Goal: Information Seeking & Learning: Find specific fact

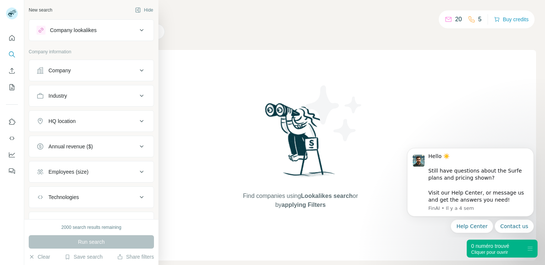
click at [104, 25] on button "Company lookalikes" at bounding box center [91, 30] width 125 height 18
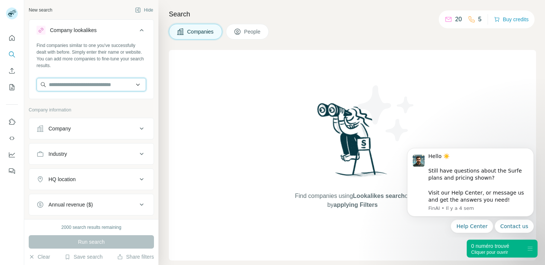
click at [84, 85] on input "text" at bounding box center [92, 84] width 110 height 13
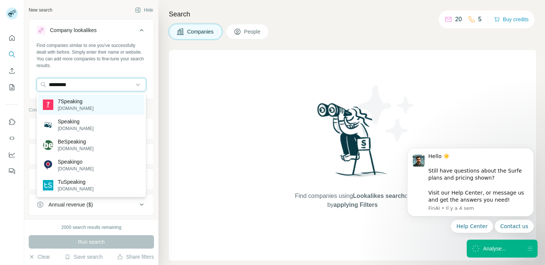
type input "*********"
click at [84, 101] on p "7Speaking" at bounding box center [76, 101] width 36 height 7
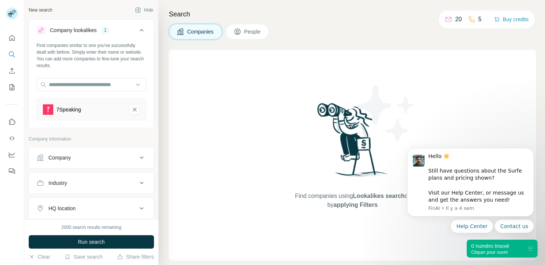
click at [243, 35] on button "People" at bounding box center [247, 32] width 43 height 16
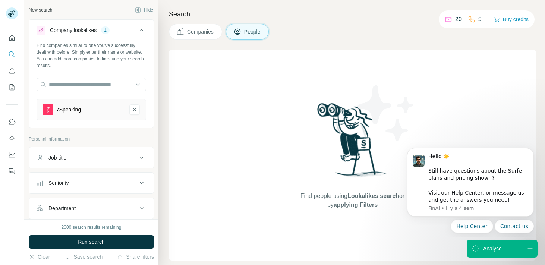
click at [82, 157] on div "Job title" at bounding box center [87, 157] width 101 height 7
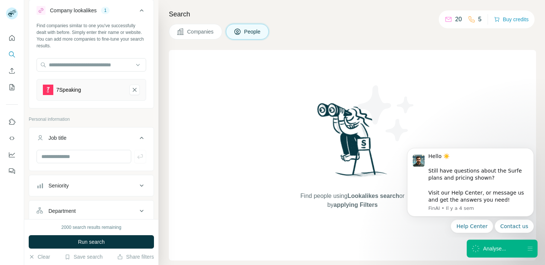
scroll to position [38, 0]
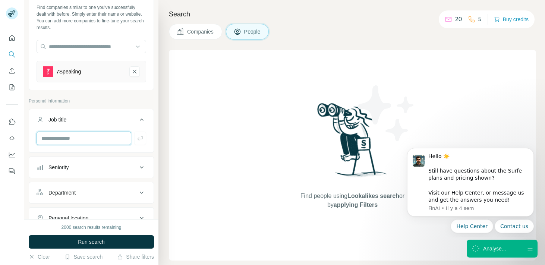
click at [66, 136] on input "text" at bounding box center [84, 138] width 95 height 13
click at [44, 139] on input "*******" at bounding box center [84, 138] width 95 height 13
click at [63, 137] on input "*******" at bounding box center [84, 138] width 95 height 13
type input "**********"
type input "***"
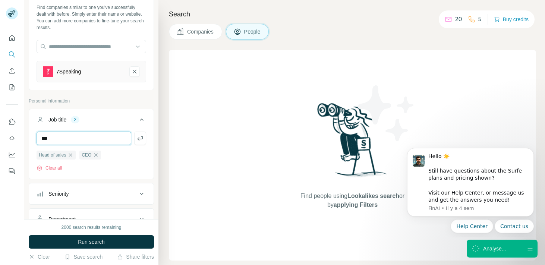
type input "***"
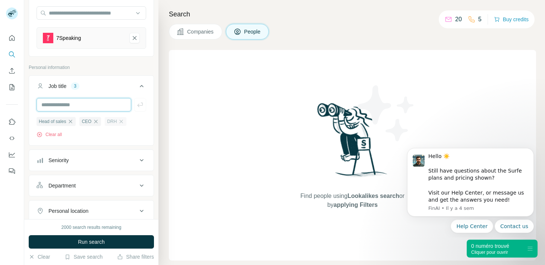
scroll to position [75, 0]
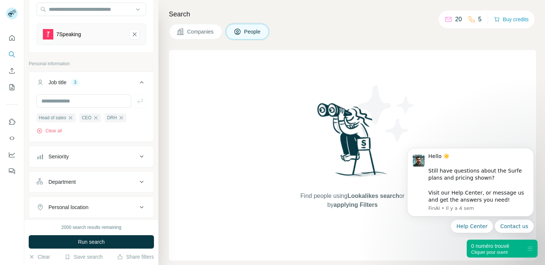
click at [128, 155] on div "Seniority" at bounding box center [87, 156] width 101 height 7
click at [159, 140] on div "Search Companies People Find people using Lookalikes search or by applying Filt…" at bounding box center [352, 132] width 387 height 265
click at [142, 156] on icon at bounding box center [141, 156] width 9 height 9
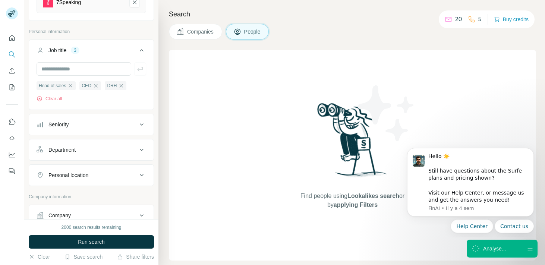
scroll to position [116, 0]
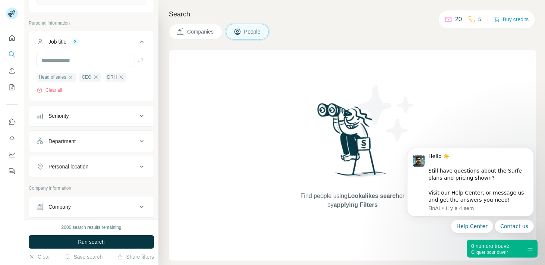
click at [71, 170] on div "Personal location" at bounding box center [68, 166] width 40 height 7
click at [70, 183] on input "text" at bounding box center [92, 185] width 110 height 13
type input "***"
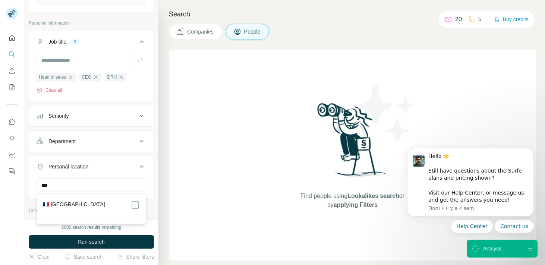
click at [85, 206] on div "🇫🇷 [GEOGRAPHIC_DATA]" at bounding box center [91, 205] width 97 height 9
click at [165, 197] on div "Search Companies People Find people using Lookalikes search or by applying Filt…" at bounding box center [352, 132] width 387 height 265
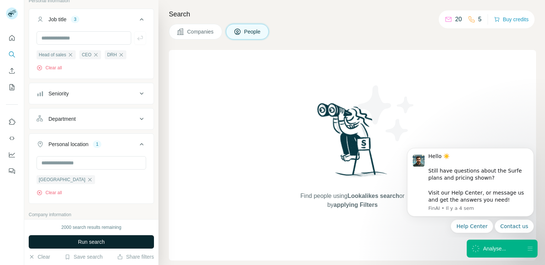
scroll to position [144, 0]
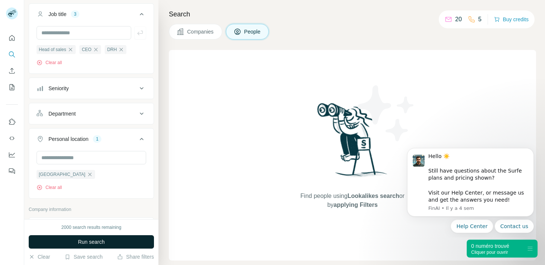
click at [90, 240] on span "Run search" at bounding box center [91, 241] width 27 height 7
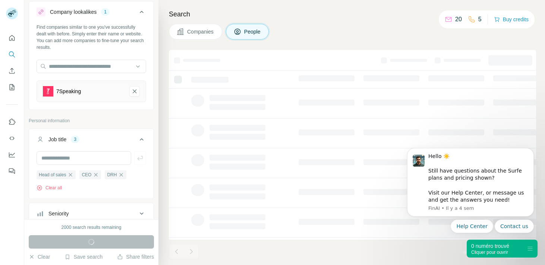
scroll to position [0, 0]
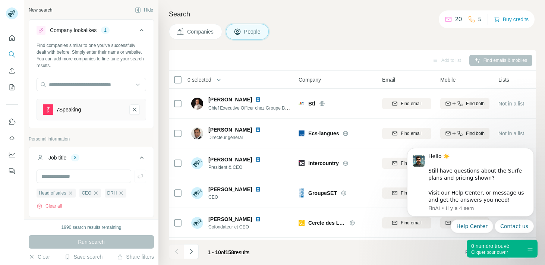
click at [509, 251] on div "Cliquer pour ouvrir" at bounding box center [490, 252] width 38 height 5
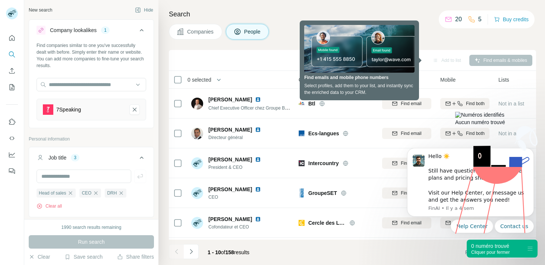
click at [522, 250] on div "0 numéro trouvé Cliquer pour fermer" at bounding box center [502, 249] width 71 height 18
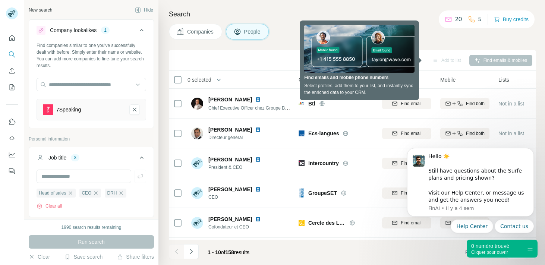
click at [434, 39] on div "Companies People" at bounding box center [352, 32] width 367 height 16
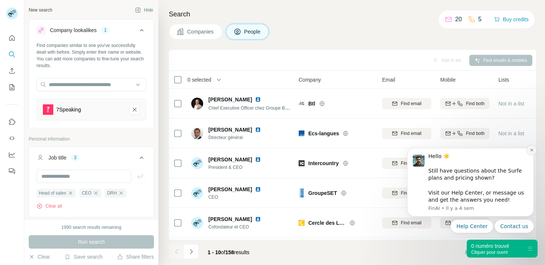
click at [533, 152] on icon "Dismiss notification" at bounding box center [532, 150] width 4 height 4
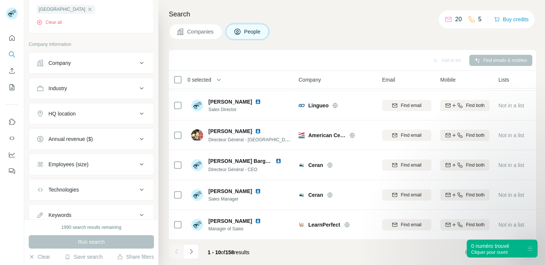
scroll to position [319, 0]
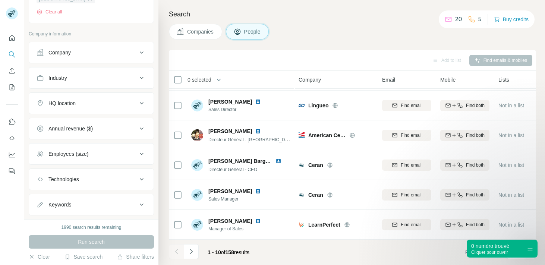
click at [100, 105] on div "HQ location" at bounding box center [87, 103] width 101 height 7
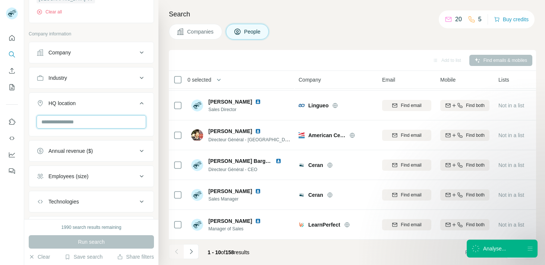
click at [77, 124] on input "text" at bounding box center [92, 121] width 110 height 13
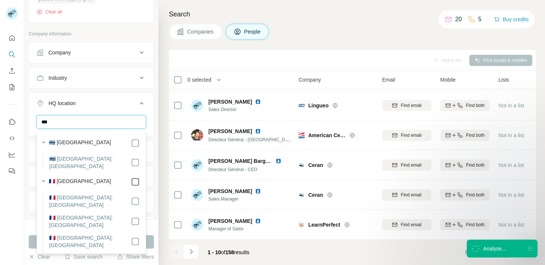
type input "***"
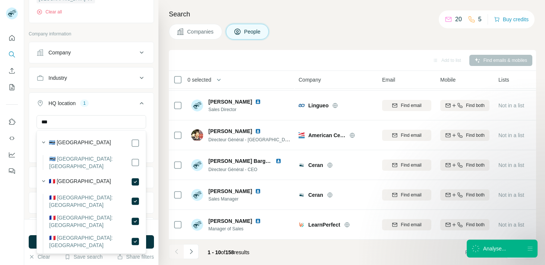
click at [162, 160] on div "Search Companies People Add to list Find emails & mobiles 0 selected People Com…" at bounding box center [352, 132] width 387 height 265
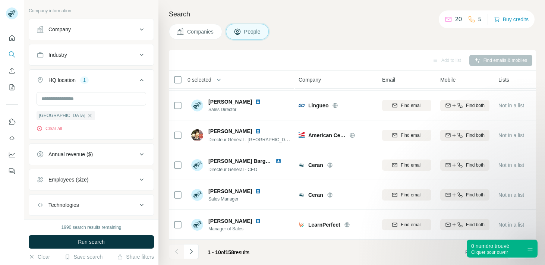
click at [111, 181] on div "Employees (size)" at bounding box center [87, 179] width 101 height 7
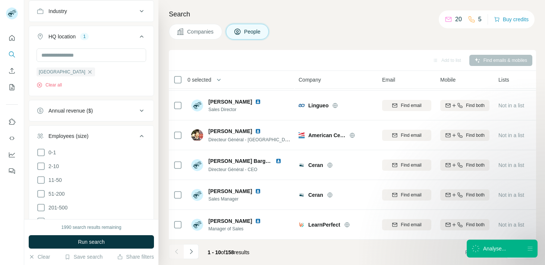
scroll to position [401, 0]
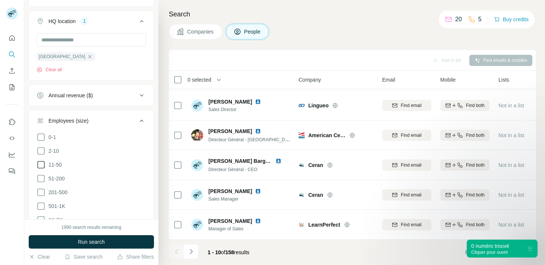
click at [43, 164] on icon at bounding box center [41, 164] width 9 height 9
click at [42, 179] on icon at bounding box center [41, 178] width 9 height 9
click at [41, 190] on icon at bounding box center [41, 192] width 9 height 9
click at [41, 206] on icon at bounding box center [41, 206] width 9 height 9
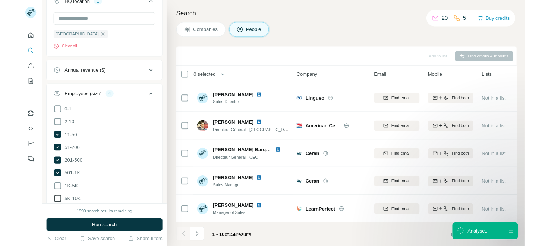
scroll to position [436, 0]
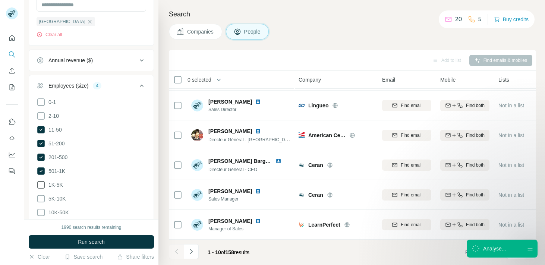
click at [42, 182] on icon at bounding box center [41, 185] width 9 height 9
click at [82, 240] on span "Run search" at bounding box center [91, 241] width 27 height 7
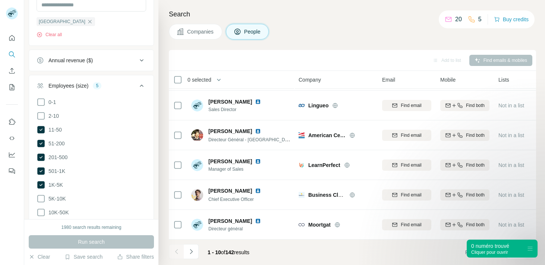
click at [162, 146] on div "Search Companies People Add to list Find emails & mobiles 0 selected People Com…" at bounding box center [352, 132] width 387 height 265
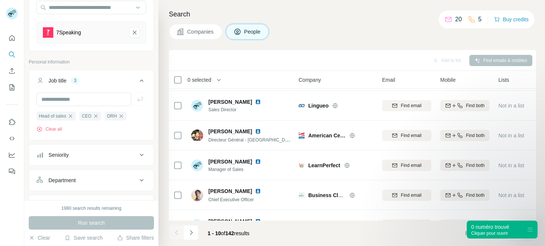
scroll to position [34, 0]
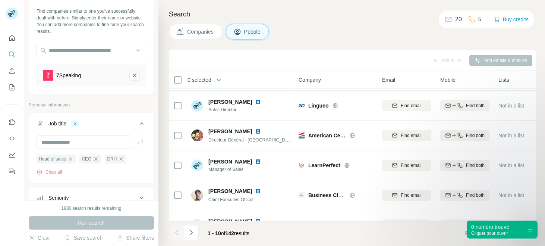
click at [134, 75] on icon "7Speaking-remove-button" at bounding box center [134, 75] width 7 height 7
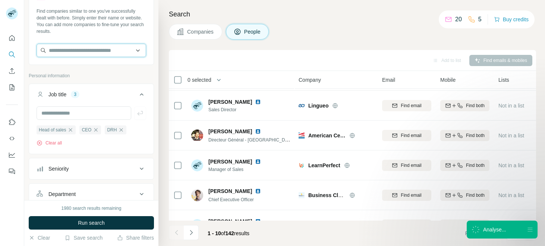
click at [95, 47] on input "text" at bounding box center [92, 50] width 110 height 13
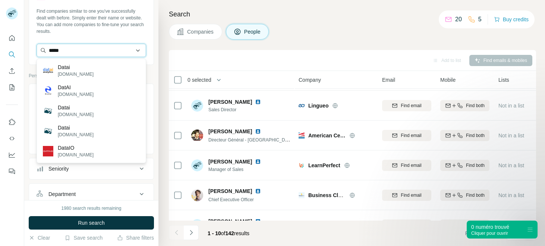
click at [73, 51] on input "*****" at bounding box center [92, 50] width 110 height 13
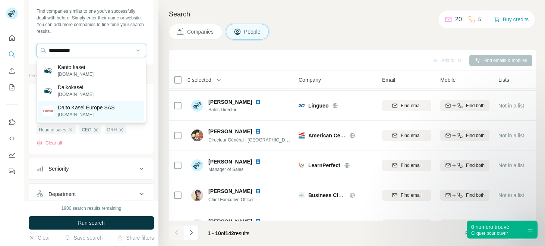
type input "**********"
click at [94, 110] on p "Daito Kasei Europe SAS" at bounding box center [86, 107] width 57 height 7
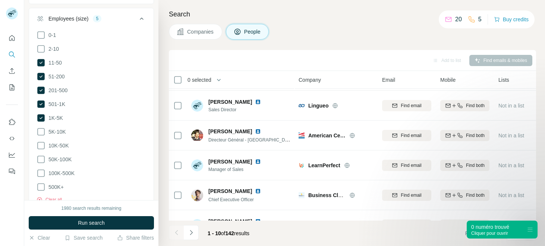
scroll to position [504, 0]
click at [87, 222] on span "Run search" at bounding box center [91, 222] width 27 height 7
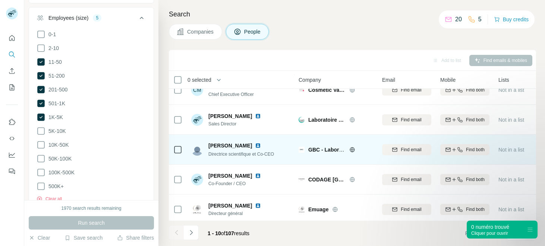
scroll to position [167, 0]
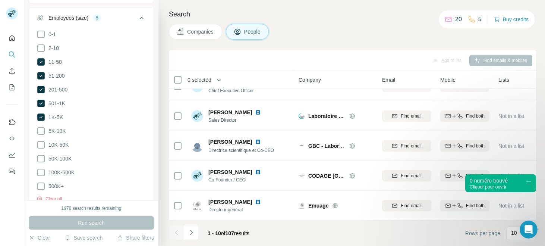
drag, startPoint x: 530, startPoint y: 228, endPoint x: 529, endPoint y: 181, distance: 47.0
click at [529, 181] on icon at bounding box center [529, 183] width 6 height 6
click at [514, 234] on p "10" at bounding box center [514, 232] width 6 height 7
click at [516, 202] on p "20" at bounding box center [516, 202] width 6 height 7
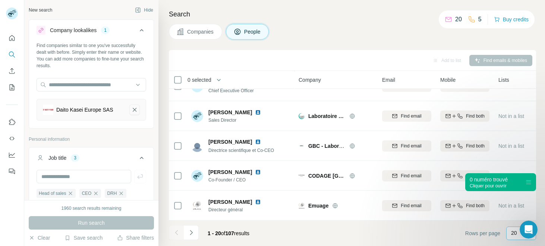
click at [135, 106] on icon "Daito Kasei Europe SAS-remove-button" at bounding box center [134, 109] width 7 height 7
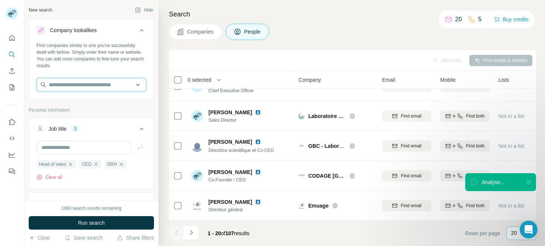
click at [109, 83] on input "text" at bounding box center [92, 84] width 110 height 13
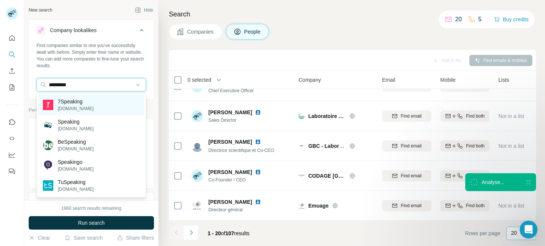
type input "*********"
click at [72, 103] on p "7Speaking" at bounding box center [76, 101] width 36 height 7
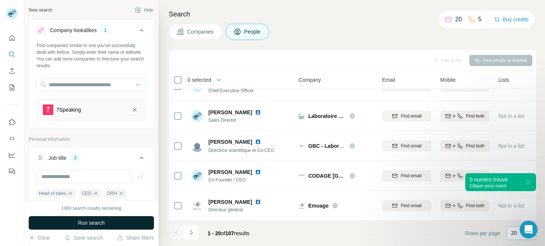
click at [92, 220] on span "Run search" at bounding box center [91, 222] width 27 height 7
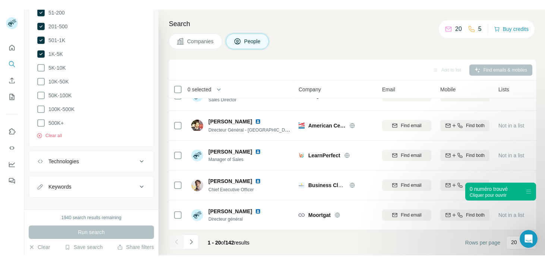
scroll to position [564, 0]
